Goal: Task Accomplishment & Management: Manage account settings

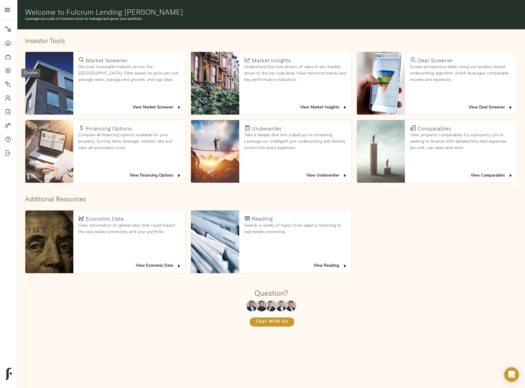
click at [7, 72] on icon at bounding box center [8, 71] width 6 height 6
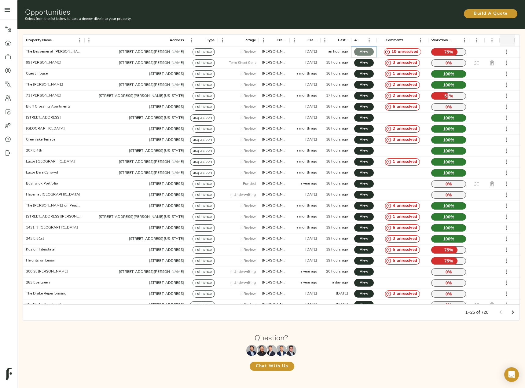
click at [366, 51] on span "View" at bounding box center [363, 52] width 7 height 6
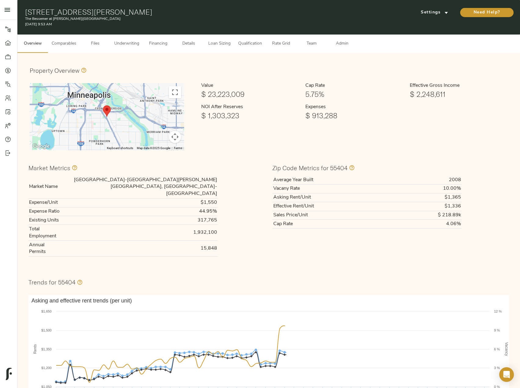
click at [73, 46] on span "Comparables" at bounding box center [64, 44] width 25 height 8
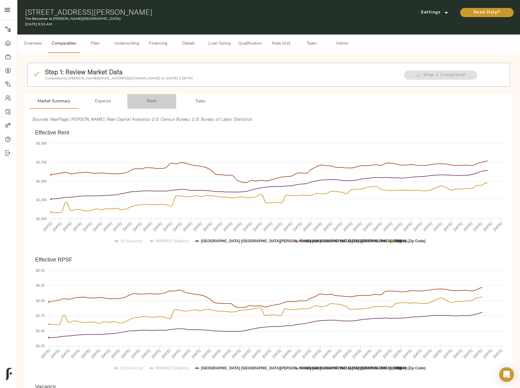
click at [157, 105] on span "Rent" at bounding box center [152, 102] width 42 height 8
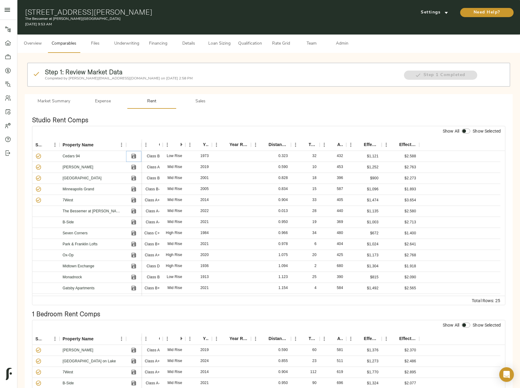
click at [135, 157] on icon "Save" at bounding box center [133, 156] width 5 height 5
click at [135, 165] on icon "Save" at bounding box center [133, 167] width 5 height 5
click at [134, 176] on icon "Save" at bounding box center [133, 178] width 5 height 5
click at [135, 189] on icon "Save" at bounding box center [133, 189] width 5 height 5
click at [134, 198] on icon "Save" at bounding box center [134, 200] width 6 height 6
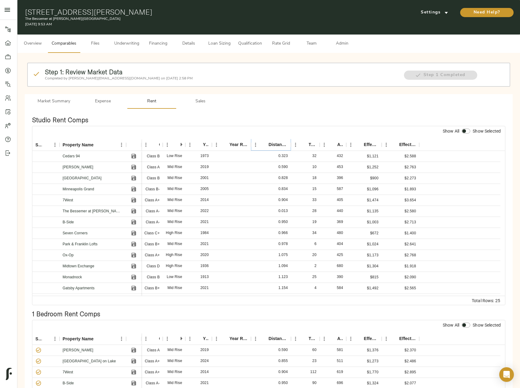
click at [265, 146] on icon "Sort" at bounding box center [265, 145] width 6 height 6
click at [265, 146] on icon "Sort" at bounding box center [265, 145] width 4 height 4
click at [134, 167] on icon "Save" at bounding box center [133, 167] width 5 height 5
click at [133, 201] on icon "Save" at bounding box center [134, 200] width 6 height 6
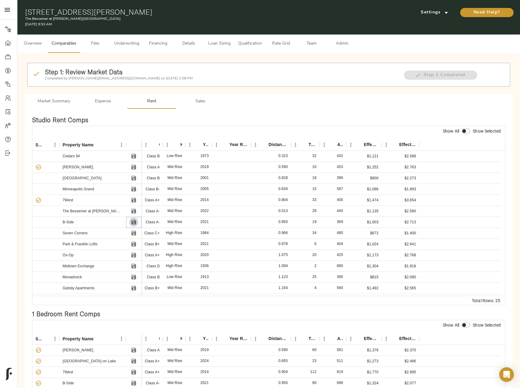
click at [134, 223] on icon "Save" at bounding box center [133, 222] width 5 height 5
click at [134, 243] on icon "Save" at bounding box center [134, 244] width 6 height 6
click at [134, 252] on button "Save" at bounding box center [133, 255] width 9 height 9
click at [466, 131] on input "checkbox" at bounding box center [464, 131] width 15 height 5
checkbox input "true"
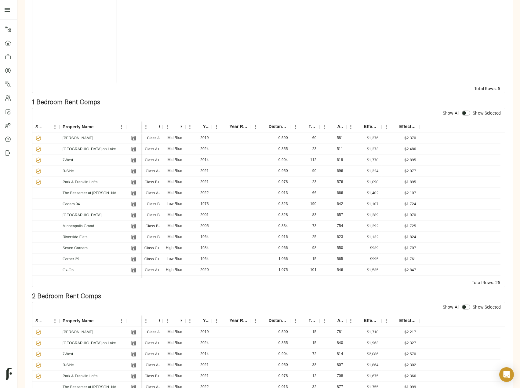
scroll to position [214, 0]
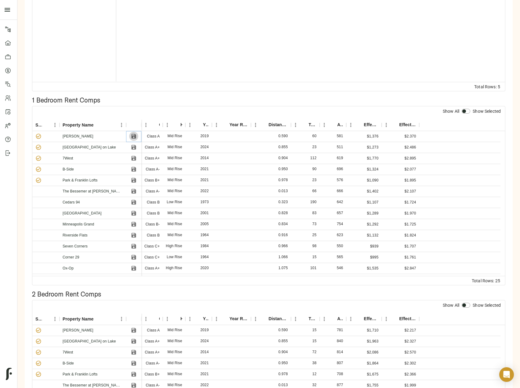
click at [135, 138] on icon "Save" at bounding box center [133, 136] width 5 height 5
click at [135, 147] on icon "Save" at bounding box center [133, 147] width 5 height 5
click at [134, 162] on button "Save" at bounding box center [133, 158] width 9 height 9
click at [134, 170] on icon "Save" at bounding box center [134, 169] width 6 height 6
click at [133, 182] on icon "Save" at bounding box center [133, 180] width 5 height 5
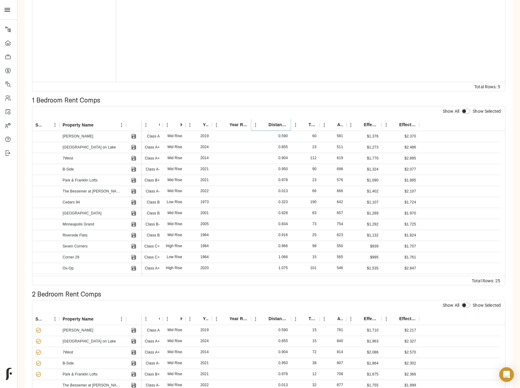
click at [267, 125] on button "Sort" at bounding box center [264, 125] width 9 height 9
click at [265, 125] on icon "Sort" at bounding box center [265, 125] width 6 height 6
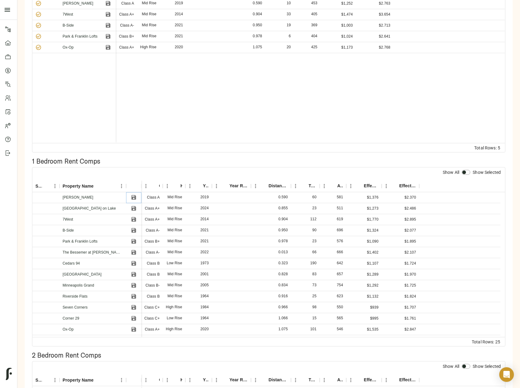
click at [133, 200] on icon "Save" at bounding box center [134, 197] width 6 height 6
click at [133, 219] on icon "Save" at bounding box center [133, 219] width 5 height 5
click at [134, 229] on icon "Save" at bounding box center [134, 230] width 6 height 6
click at [135, 239] on icon "Save" at bounding box center [134, 241] width 6 height 6
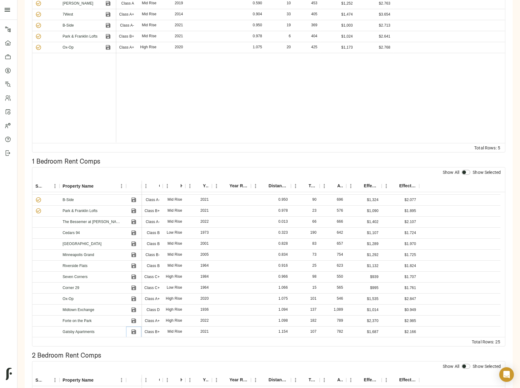
click at [135, 331] on icon "Save" at bounding box center [133, 332] width 5 height 5
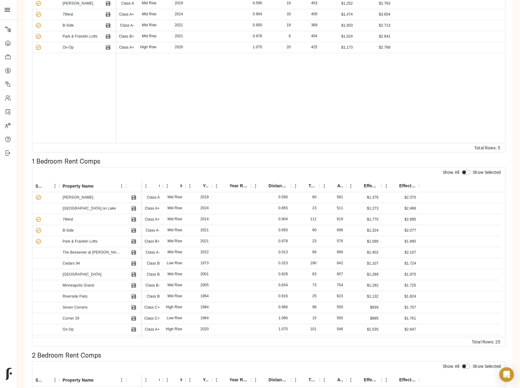
click at [469, 173] on input "checkbox" at bounding box center [464, 172] width 15 height 5
checkbox input "true"
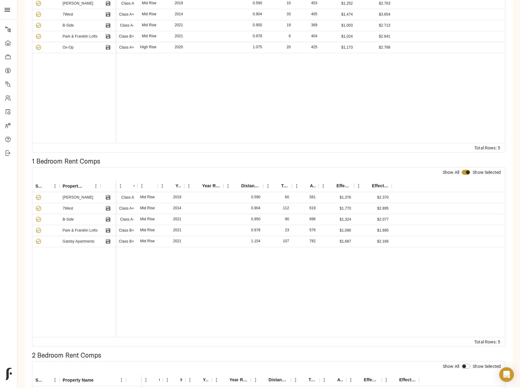
scroll to position [61, 0]
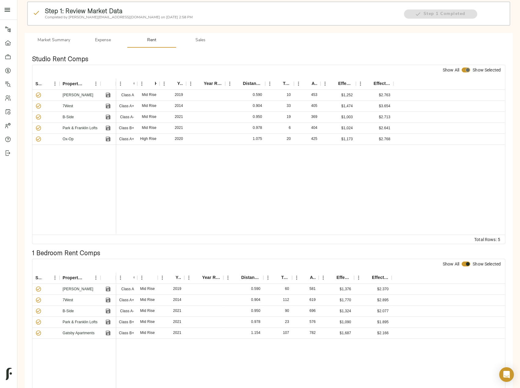
click at [467, 69] on input "checkbox" at bounding box center [468, 70] width 15 height 5
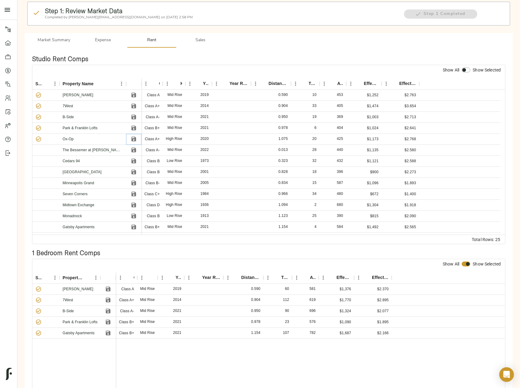
click at [135, 138] on icon "Save" at bounding box center [133, 139] width 5 height 5
click at [135, 224] on button "Save" at bounding box center [133, 227] width 9 height 9
click at [468, 71] on input "checkbox" at bounding box center [464, 70] width 15 height 5
checkbox input "true"
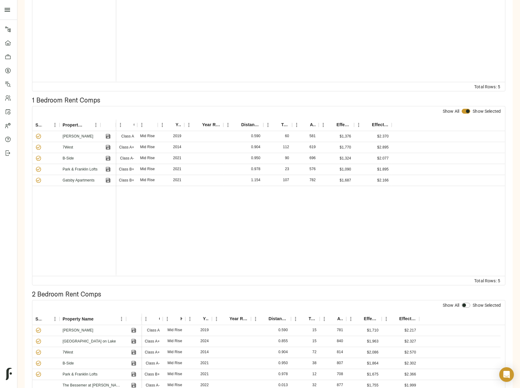
scroll to position [316, 0]
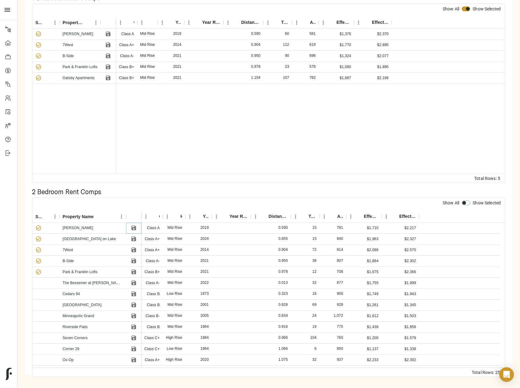
click at [135, 227] on icon "Save" at bounding box center [133, 228] width 5 height 5
click at [134, 241] on icon "Save" at bounding box center [133, 239] width 5 height 5
click at [138, 248] on button "Save" at bounding box center [133, 249] width 9 height 9
click at [134, 266] on div at bounding box center [133, 261] width 15 height 11
click at [134, 274] on icon "Save" at bounding box center [133, 272] width 5 height 5
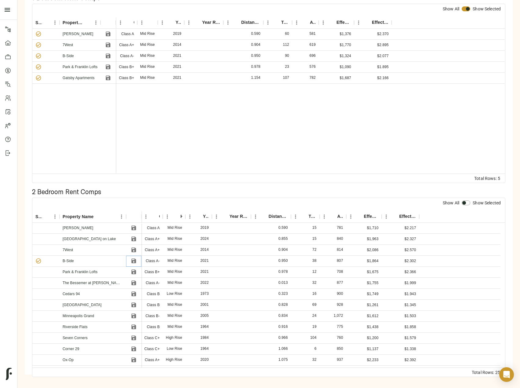
click at [134, 263] on icon "Save" at bounding box center [133, 261] width 5 height 5
click at [267, 215] on icon "Sort" at bounding box center [265, 217] width 6 height 6
click at [134, 229] on icon "Save" at bounding box center [134, 228] width 6 height 6
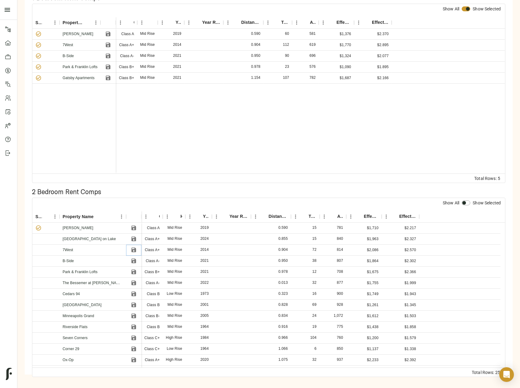
click at [134, 250] on icon "Save" at bounding box center [133, 250] width 5 height 5
click at [134, 263] on icon "Save" at bounding box center [134, 261] width 6 height 6
click at [133, 270] on icon "Save" at bounding box center [134, 272] width 6 height 6
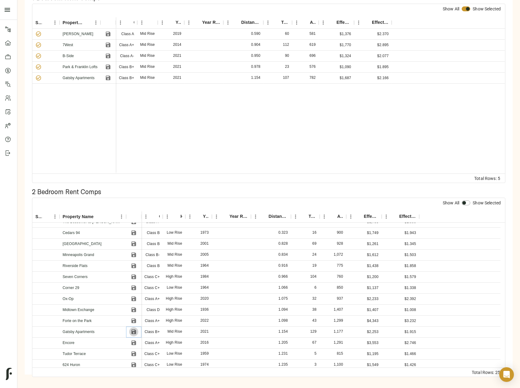
click at [132, 333] on icon "Save" at bounding box center [133, 332] width 5 height 5
click at [465, 202] on input "checkbox" at bounding box center [464, 202] width 15 height 5
checkbox input "true"
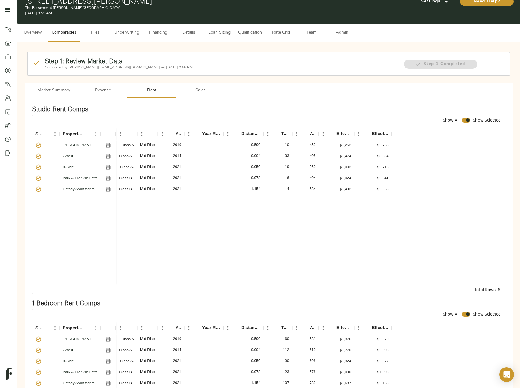
scroll to position [0, 0]
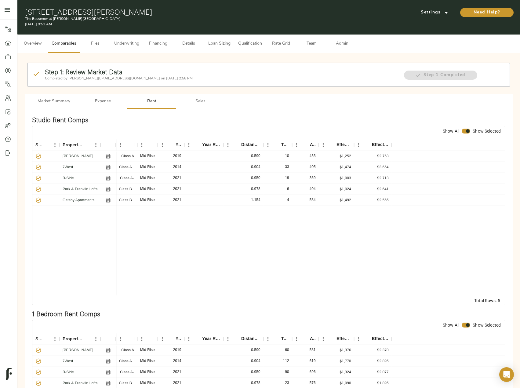
click at [206, 99] on span "Sales" at bounding box center [201, 102] width 42 height 8
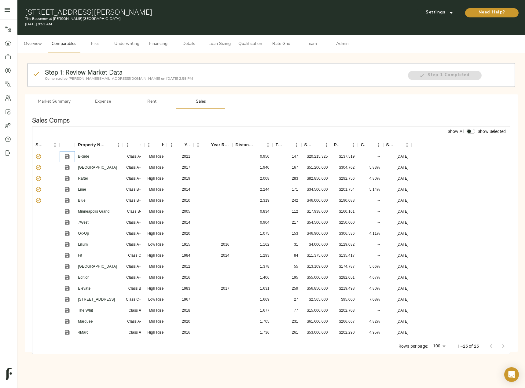
click at [68, 156] on icon "Save" at bounding box center [67, 156] width 5 height 5
click at [68, 166] on icon "Save" at bounding box center [67, 167] width 6 height 6
click at [68, 179] on icon "Save" at bounding box center [67, 178] width 6 height 6
click at [67, 189] on icon "Save" at bounding box center [67, 189] width 6 height 6
click at [67, 201] on icon "Save" at bounding box center [67, 200] width 5 height 5
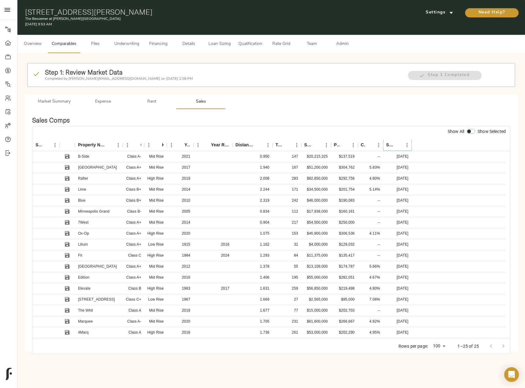
click at [398, 144] on icon "Sort" at bounding box center [398, 145] width 4 height 4
click at [66, 180] on icon "Save" at bounding box center [67, 178] width 5 height 5
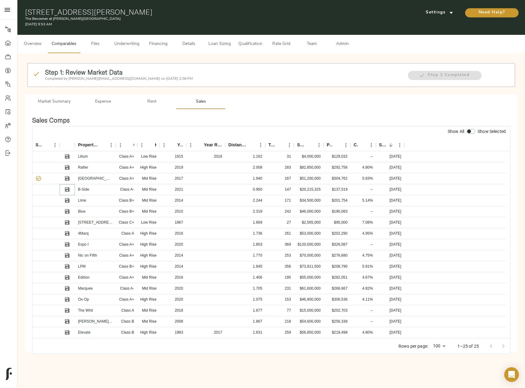
click at [67, 190] on icon "Save" at bounding box center [67, 189] width 6 height 6
click at [69, 200] on icon "Save" at bounding box center [67, 200] width 5 height 5
click at [68, 213] on icon "Save" at bounding box center [67, 211] width 6 height 6
click at [65, 279] on icon "Save" at bounding box center [67, 277] width 5 height 5
click at [473, 130] on input "checkbox" at bounding box center [469, 131] width 15 height 5
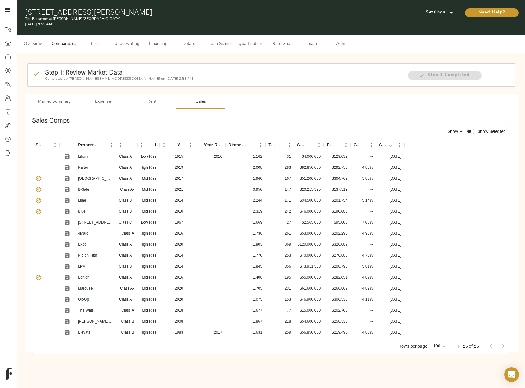
checkbox input "true"
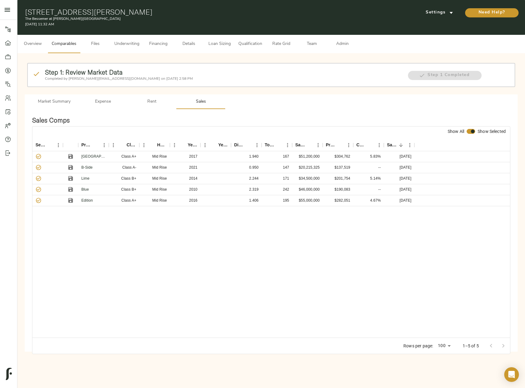
click at [342, 44] on span "Admin" at bounding box center [342, 44] width 23 height 8
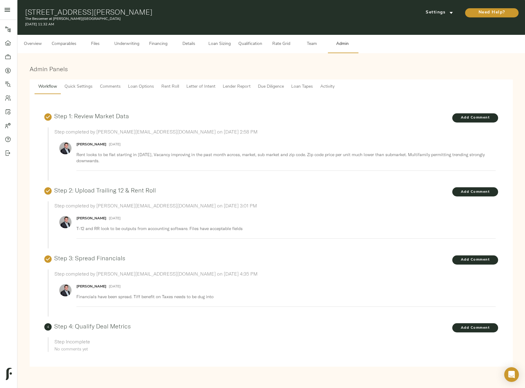
click at [294, 86] on span "Loan Tapes" at bounding box center [302, 87] width 22 height 8
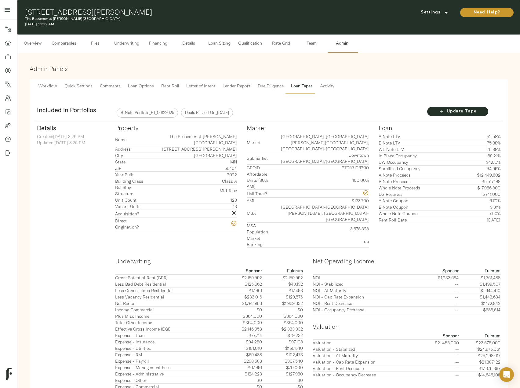
click at [271, 86] on span "Due Diligence" at bounding box center [271, 87] width 26 height 8
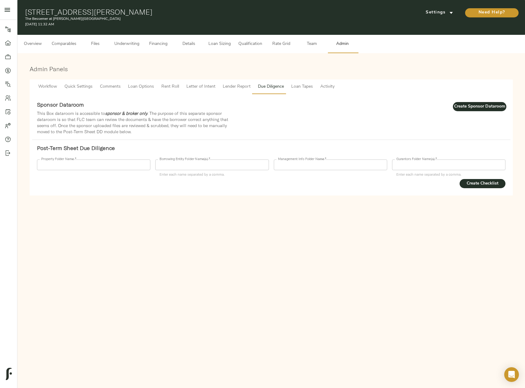
click at [231, 85] on span "Lender Report" at bounding box center [237, 87] width 28 height 8
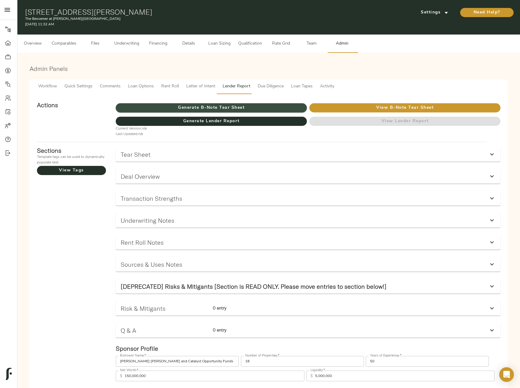
click at [220, 108] on span "Generate B-Note Tear Sheet" at bounding box center [211, 108] width 191 height 8
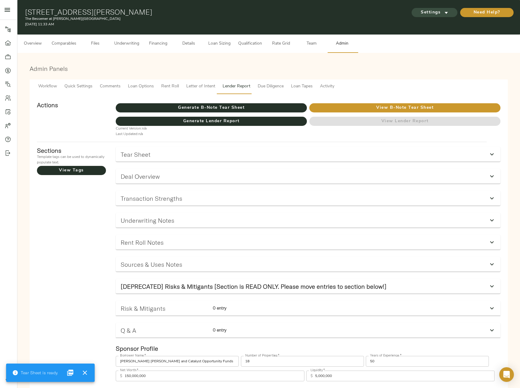
click at [442, 15] on span "Settings" at bounding box center [435, 13] width 34 height 8
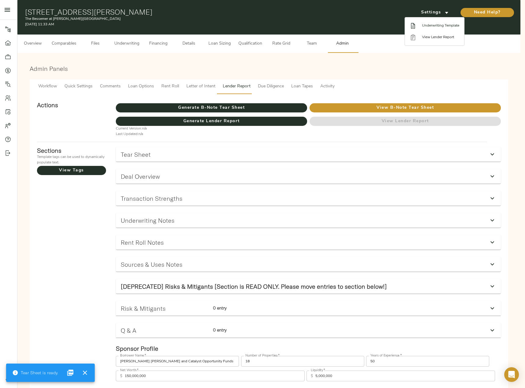
click at [446, 26] on span "Underwriting Template" at bounding box center [440, 26] width 37 height 6
click at [56, 42] on div at bounding box center [262, 194] width 525 height 388
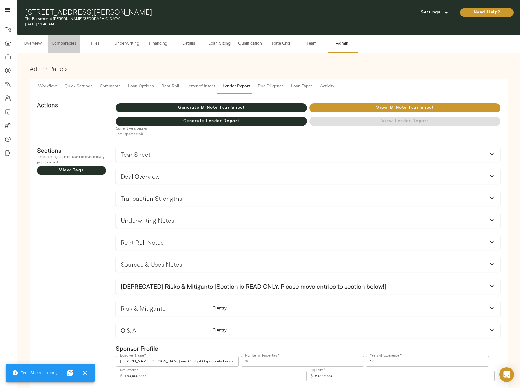
click at [70, 46] on span "Comparables" at bounding box center [64, 44] width 25 height 8
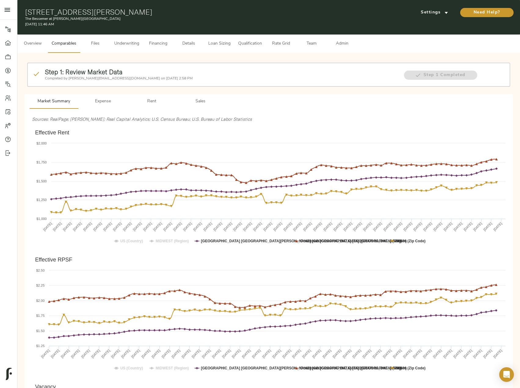
click at [120, 46] on span "Underwriting" at bounding box center [126, 44] width 25 height 8
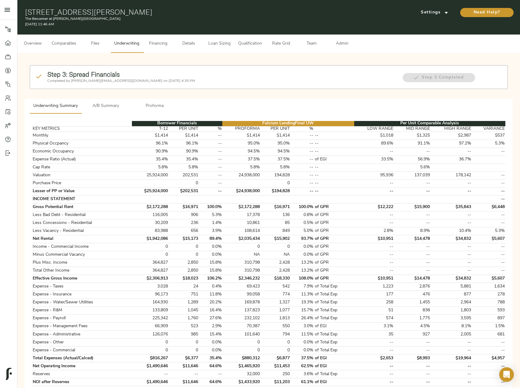
click at [154, 103] on span "Proforma" at bounding box center [155, 106] width 42 height 8
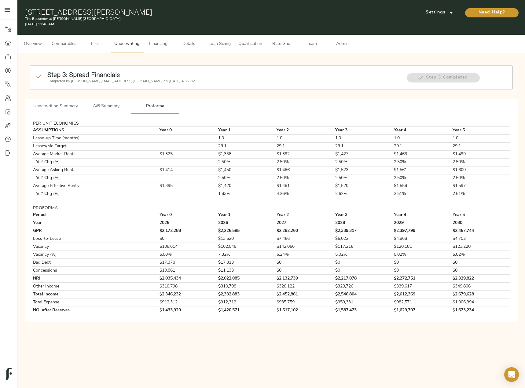
click at [115, 107] on span "A/B Summary" at bounding box center [106, 107] width 42 height 8
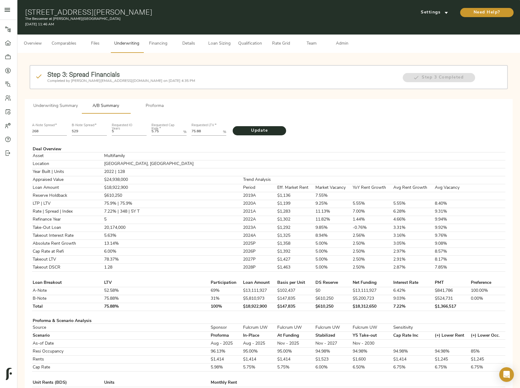
click at [65, 43] on span "Comparables" at bounding box center [64, 44] width 25 height 8
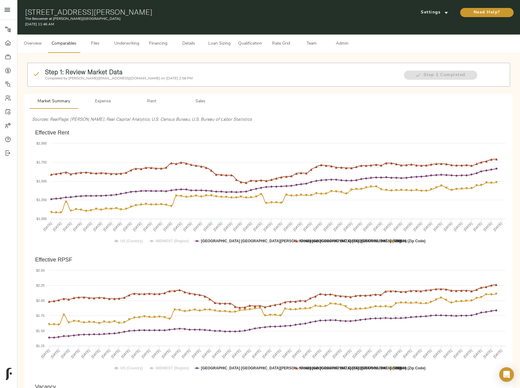
click at [146, 96] on button "Rent" at bounding box center [151, 101] width 49 height 15
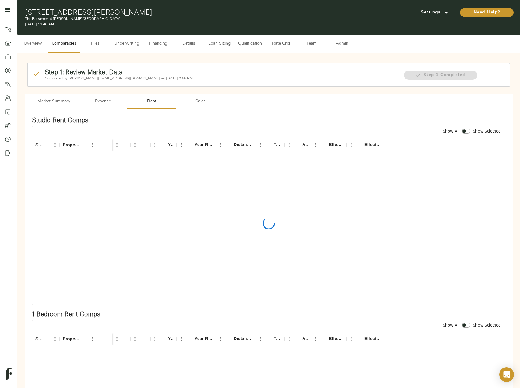
click at [198, 102] on span "Sales" at bounding box center [201, 102] width 42 height 8
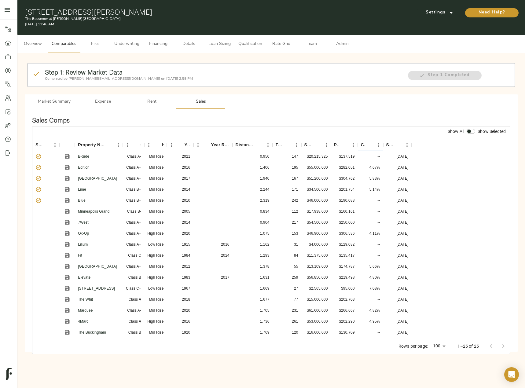
click at [369, 142] on button "Sort" at bounding box center [370, 145] width 9 height 9
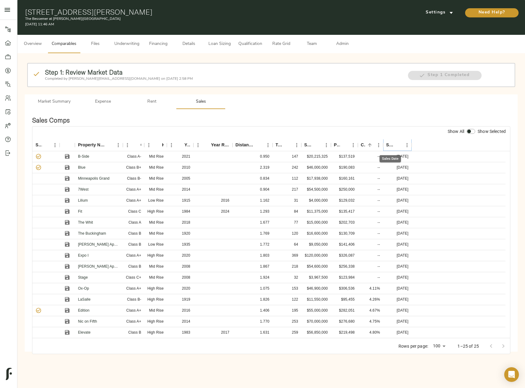
click at [394, 147] on button "Sort" at bounding box center [398, 145] width 9 height 9
click at [397, 146] on icon "Sort" at bounding box center [398, 145] width 6 height 6
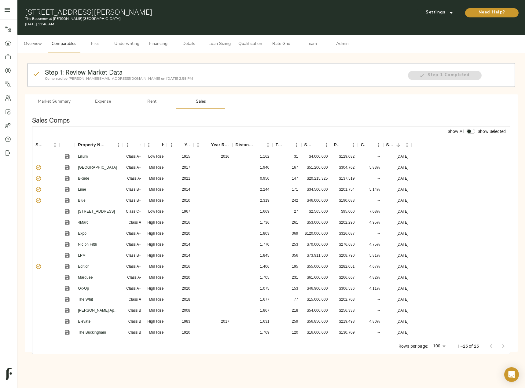
click at [58, 105] on span "Market Summary" at bounding box center [54, 102] width 42 height 8
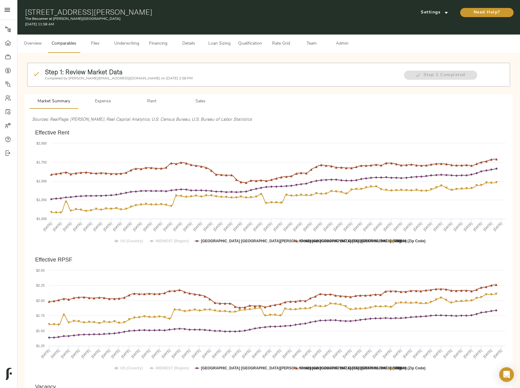
click at [132, 42] on span "Underwriting" at bounding box center [126, 44] width 25 height 8
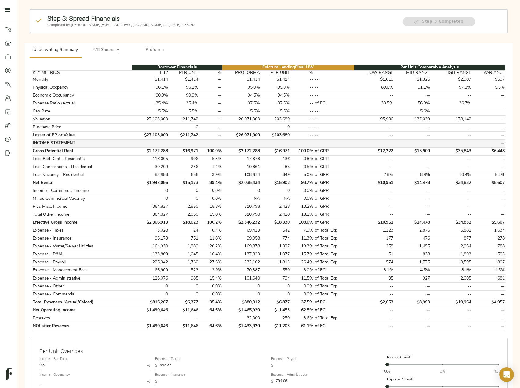
scroll to position [153, 0]
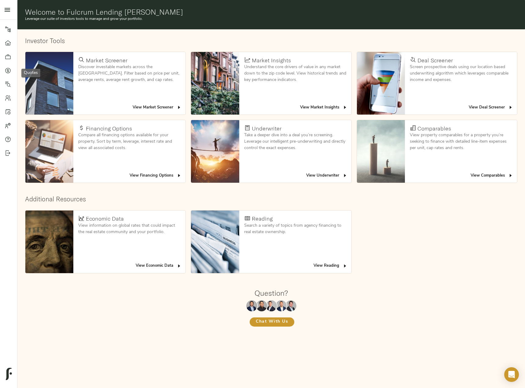
click at [7, 70] on icon at bounding box center [8, 70] width 2 height 3
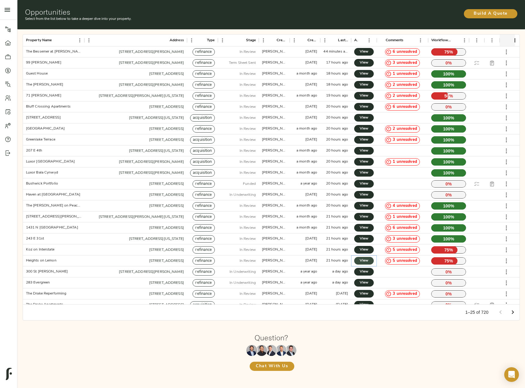
click at [363, 263] on span "View" at bounding box center [363, 261] width 7 height 6
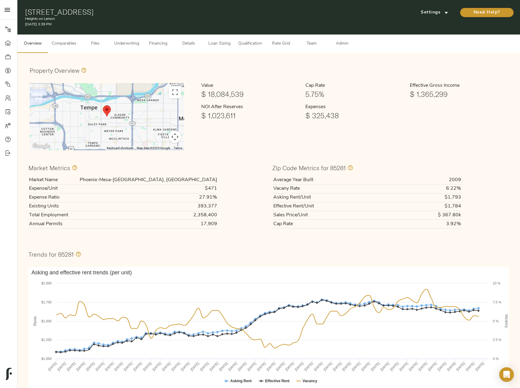
click at [131, 44] on span "Underwriting" at bounding box center [126, 44] width 25 height 8
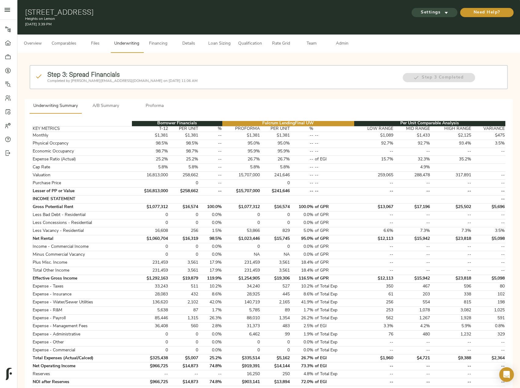
click at [425, 13] on span "Settings" at bounding box center [435, 13] width 34 height 8
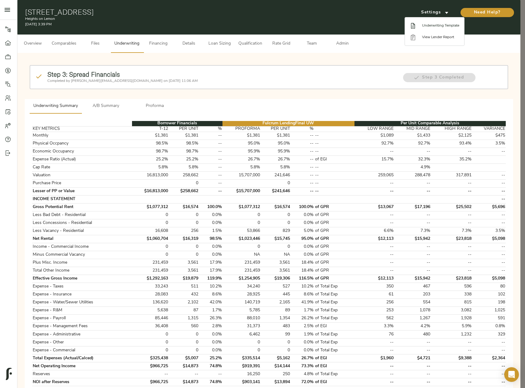
click at [435, 27] on span "Underwriting Template" at bounding box center [440, 26] width 37 height 6
click at [98, 43] on div at bounding box center [262, 194] width 525 height 388
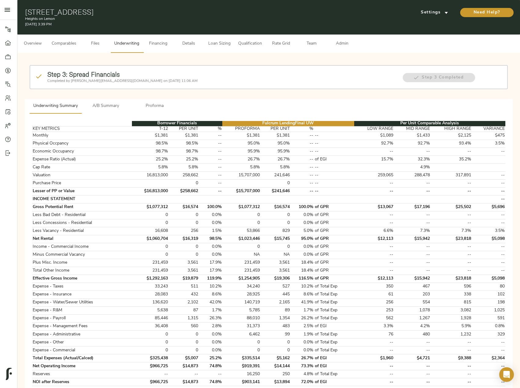
click at [94, 41] on span "Files" at bounding box center [95, 44] width 23 height 8
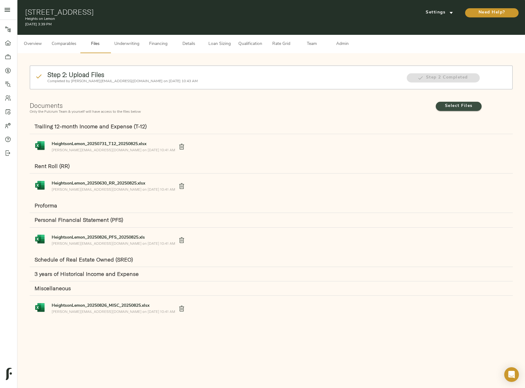
click at [456, 105] on span "Select Files" at bounding box center [459, 106] width 34 height 8
click at [0, 0] on input "Select Files" at bounding box center [0, 0] width 0 height 0
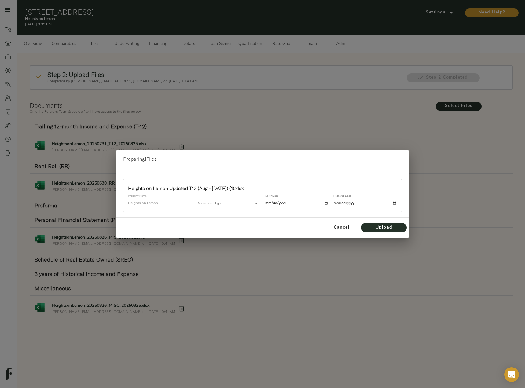
click at [217, 206] on body "Heights on Lemon - 1224 E Lemon St, Tempe, AZ 85281 Pipeline Dashboard Portfoli…" at bounding box center [262, 225] width 525 height 451
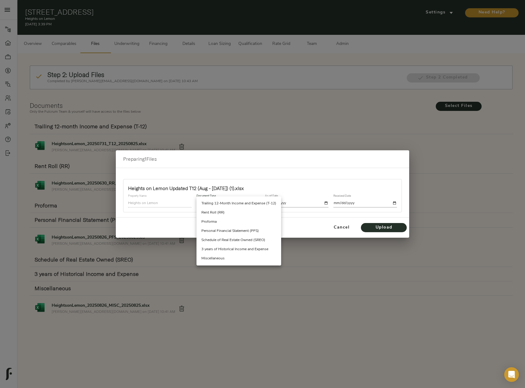
click at [243, 248] on li "3 years of Historical Income and Expense" at bounding box center [239, 249] width 85 height 9
type input "historical_income_and_expense"
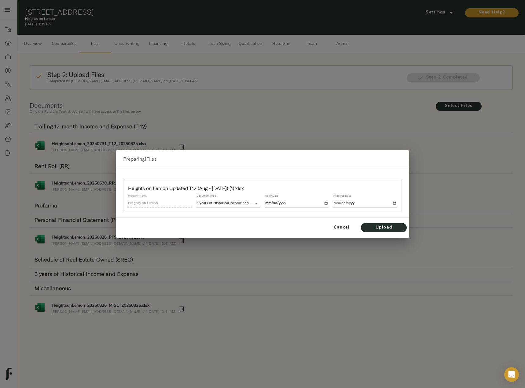
click at [330, 200] on div "As of Date" at bounding box center [297, 201] width 68 height 18
click at [326, 202] on input "date" at bounding box center [297, 203] width 64 height 8
type input "2025-07-31"
click at [395, 203] on input "date" at bounding box center [365, 203] width 64 height 8
type input "2025-09-03"
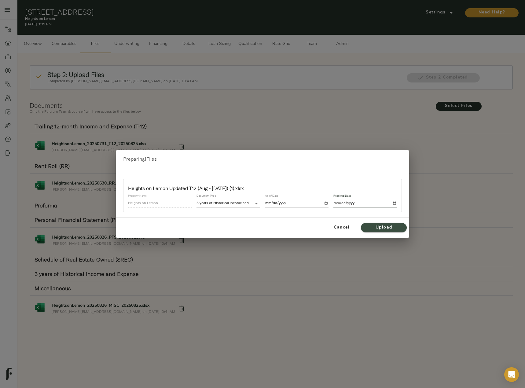
click at [372, 226] on span "Upload" at bounding box center [384, 228] width 34 height 8
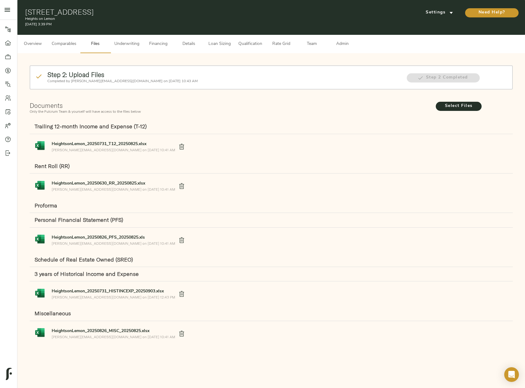
click at [124, 42] on span "Underwriting" at bounding box center [126, 44] width 25 height 8
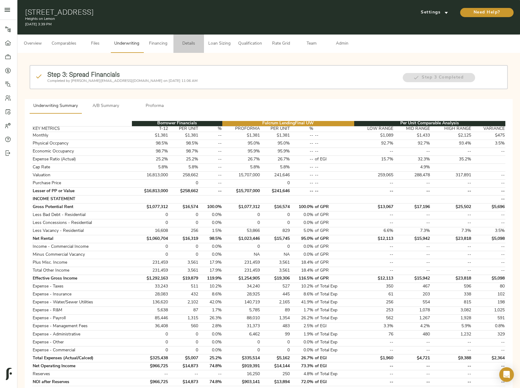
click at [197, 42] on span "Details" at bounding box center [188, 44] width 23 height 8
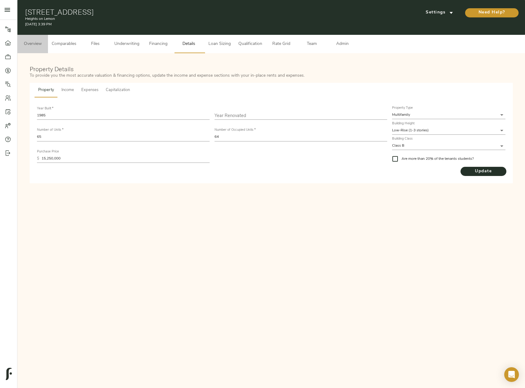
click at [23, 46] on span "Overview" at bounding box center [32, 44] width 23 height 8
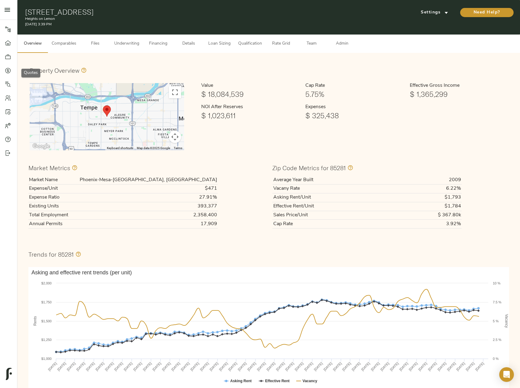
click at [0, 73] on link "Quotes" at bounding box center [8, 71] width 17 height 14
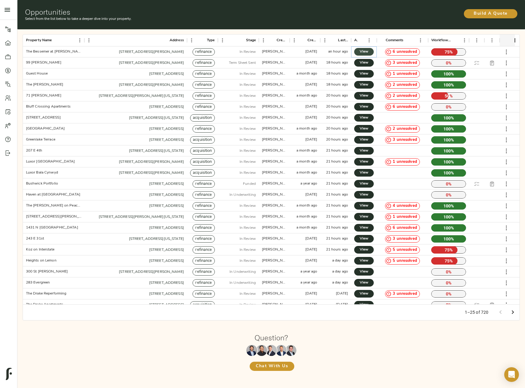
click at [368, 50] on span "View" at bounding box center [363, 52] width 7 height 6
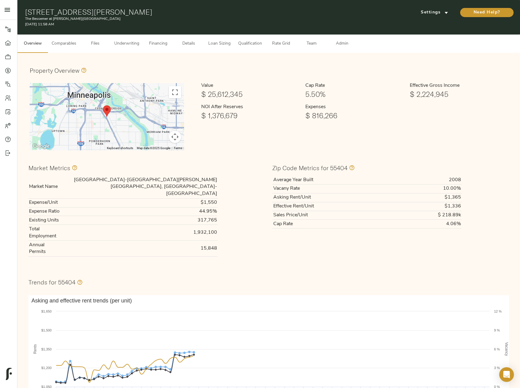
click at [73, 43] on span "Comparables" at bounding box center [64, 44] width 25 height 8
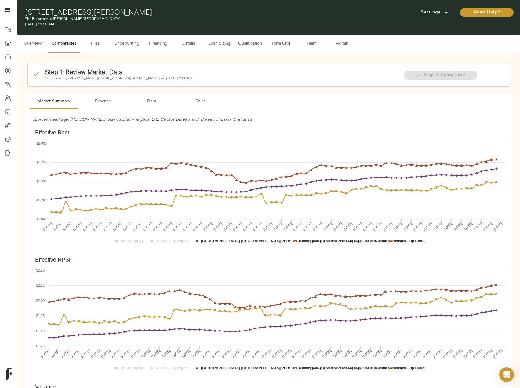
click at [134, 49] on button "Underwriting" at bounding box center [127, 44] width 32 height 18
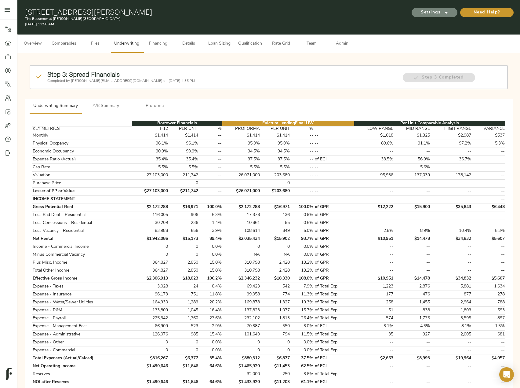
click at [440, 12] on span "Settings" at bounding box center [435, 13] width 34 height 8
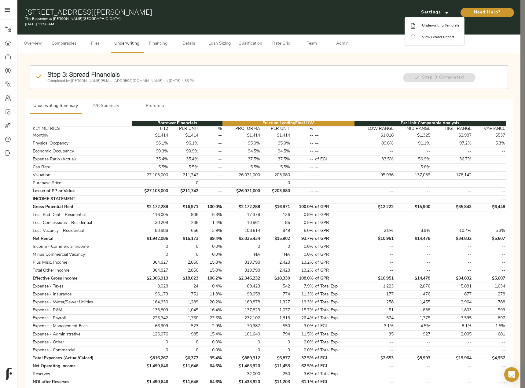
click at [439, 22] on li "Underwriting Template" at bounding box center [434, 26] width 59 height 12
